Goal: Task Accomplishment & Management: Use online tool/utility

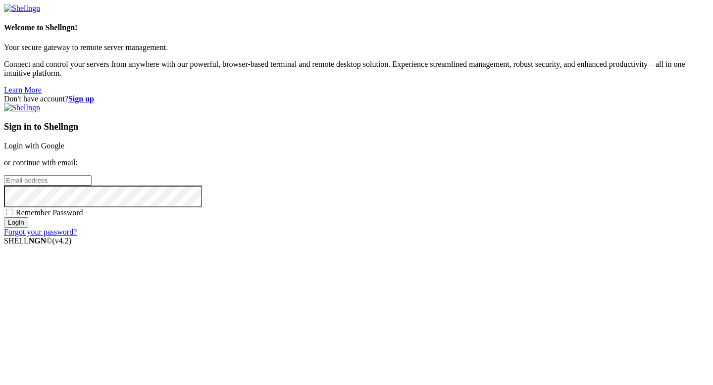
click at [64, 145] on link "Login with Google" at bounding box center [34, 146] width 60 height 8
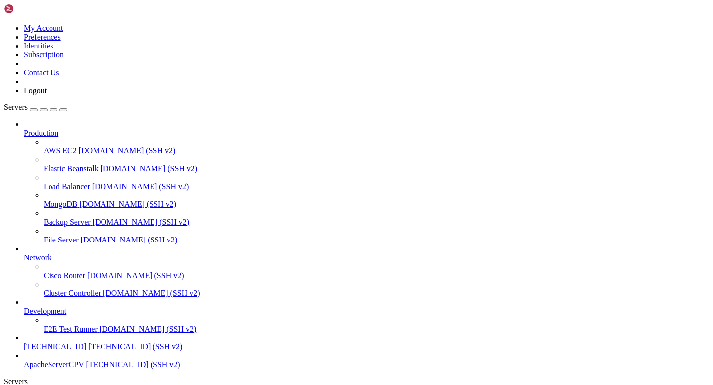
scroll to position [41, 0]
click at [88, 343] on span "[TECHNICAL_ID] (SSH v2)" at bounding box center [135, 347] width 94 height 8
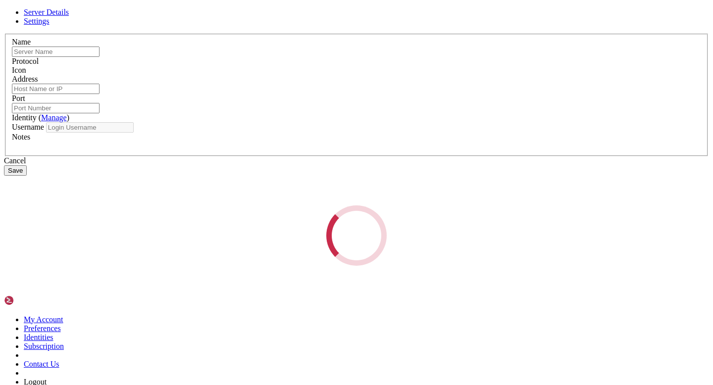
type input "[TECHNICAL_ID]"
type input "22"
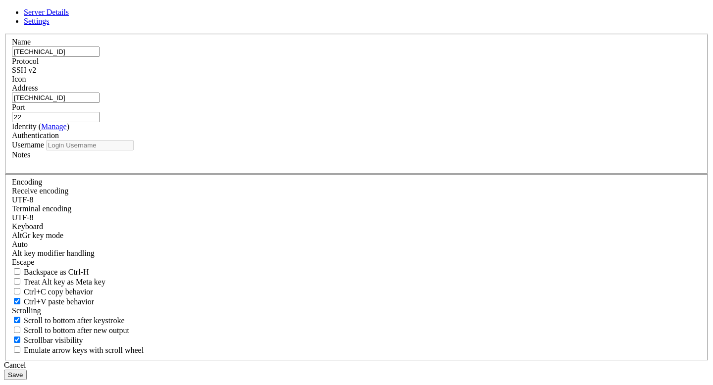
type input "CPEREZV"
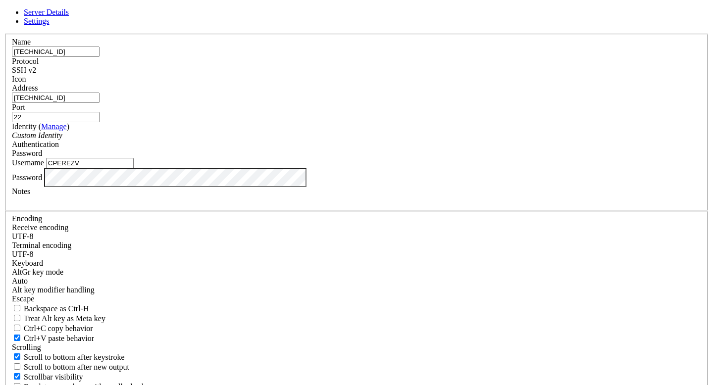
click at [109, 8] on div "Server Details Settings Name [TECHNICAL_ID] Protocol SSH v2 Icon" at bounding box center [356, 212] width 705 height 409
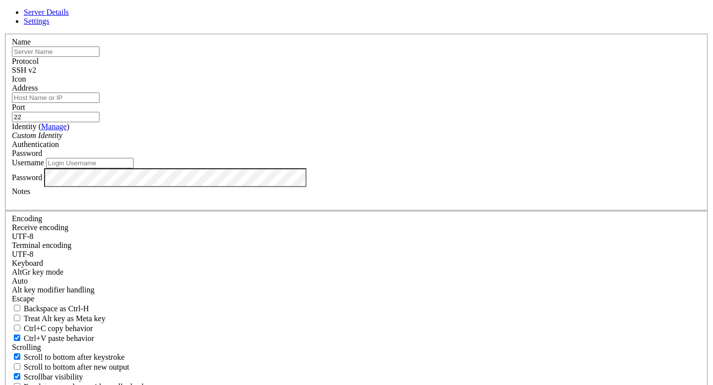
click at [100, 57] on input "text" at bounding box center [56, 52] width 88 height 10
paste input "[TECHNICAL_ID]"
type input "[TECHNICAL_ID]"
click at [100, 103] on input "Address" at bounding box center [56, 98] width 88 height 10
paste input "[TECHNICAL_ID]"
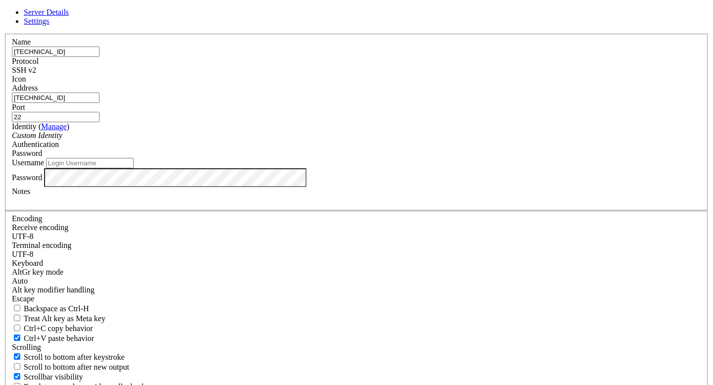
type input "[TECHNICAL_ID]"
click at [134, 168] on input "Username" at bounding box center [90, 163] width 88 height 10
type input "StartupUser"
click at [247, 187] on div "Password" at bounding box center [357, 177] width 690 height 19
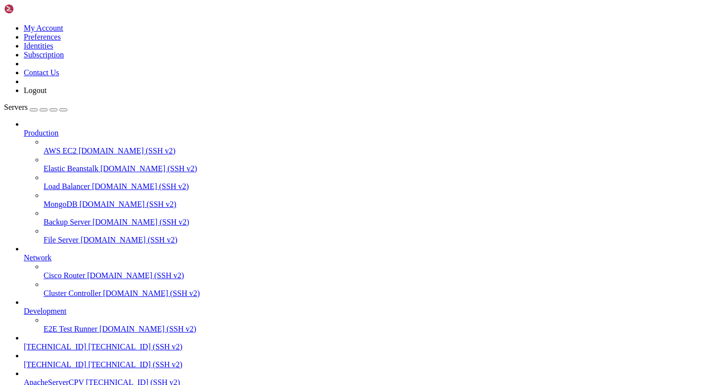
click at [86, 361] on span "[TECHNICAL_ID]" at bounding box center [55, 365] width 62 height 8
click at [88, 364] on span "[TECHNICAL_ID] (SSH v2)" at bounding box center [135, 365] width 94 height 8
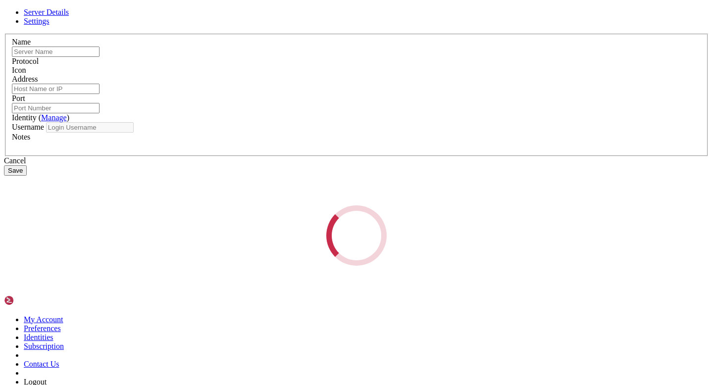
type input "[TECHNICAL_ID]"
type input "22"
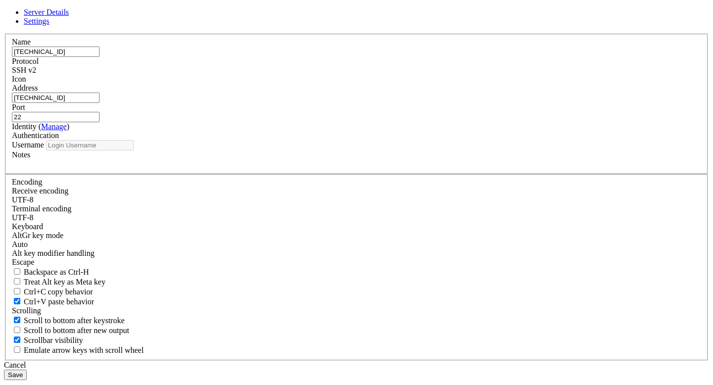
type input "StartupUser"
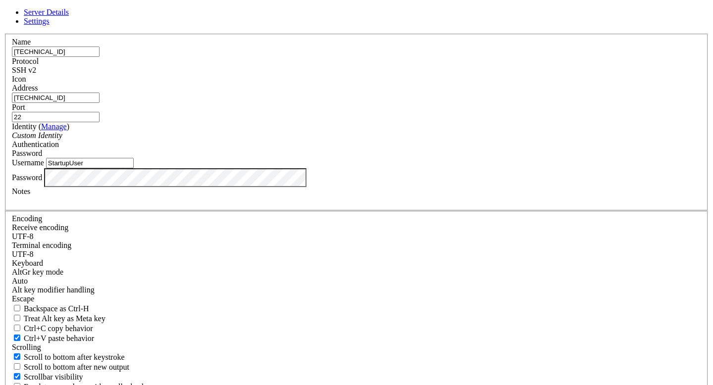
click at [4, 34] on icon at bounding box center [4, 34] width 0 height 0
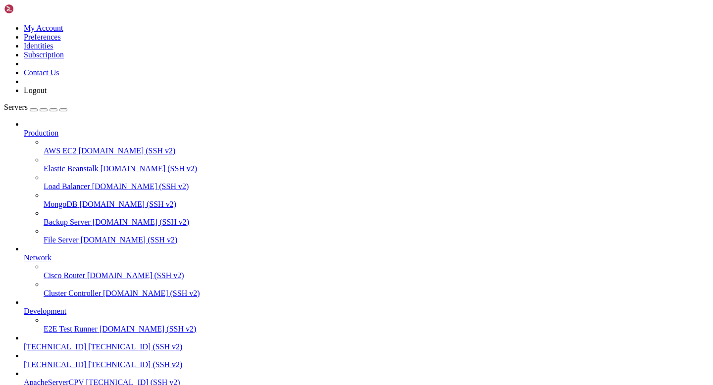
click at [77, 361] on span "[TECHNICAL_ID]" at bounding box center [55, 365] width 62 height 8
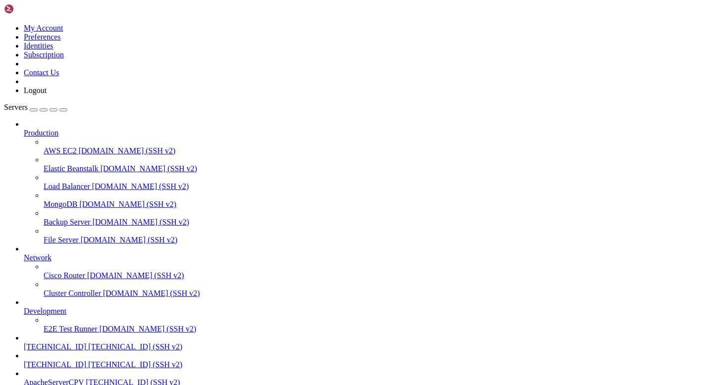
click at [88, 364] on span "[TECHNICAL_ID] (SSH v2)" at bounding box center [135, 365] width 94 height 8
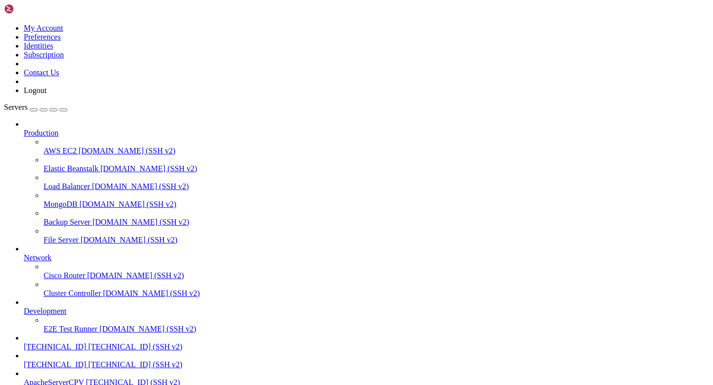
click at [88, 364] on span "[TECHNICAL_ID] (SSH v2)" at bounding box center [135, 365] width 94 height 8
